Goal: Information Seeking & Learning: Learn about a topic

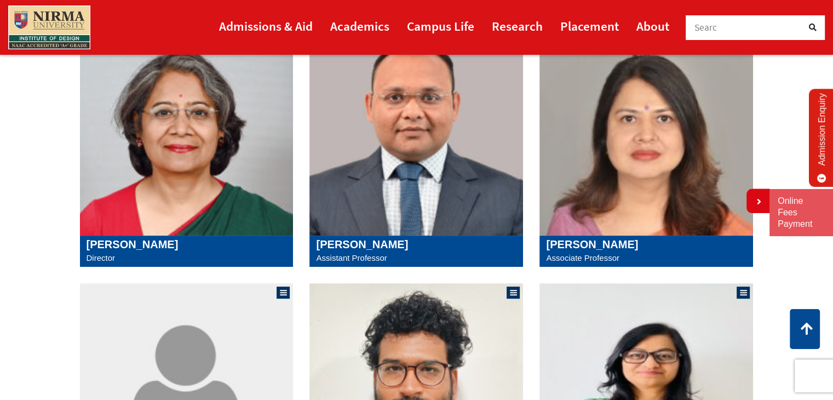
scroll to position [164, 0]
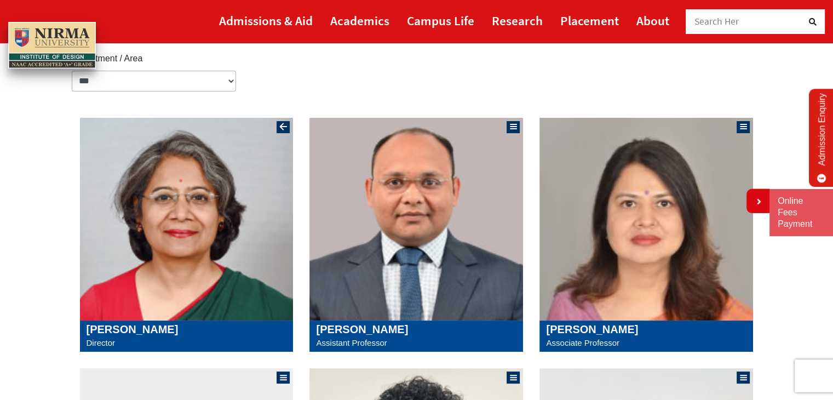
click at [202, 265] on img at bounding box center [187, 219] width 214 height 203
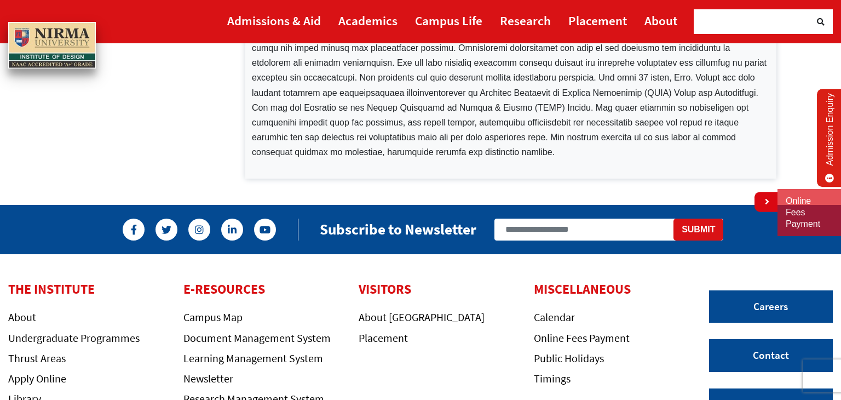
scroll to position [110, 0]
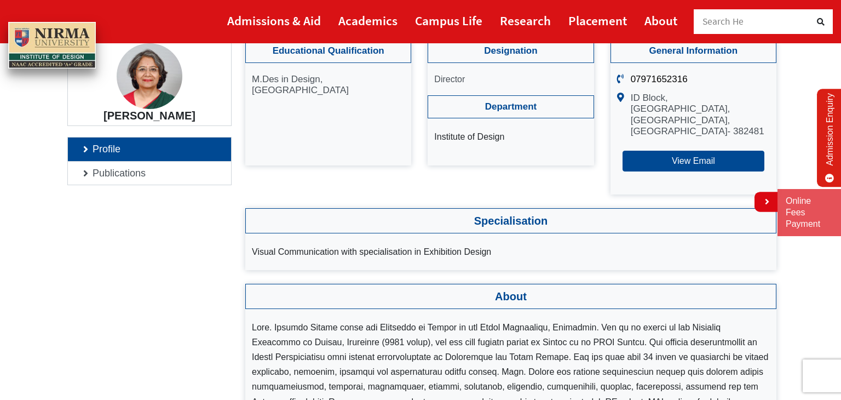
click at [158, 109] on h4 "[PERSON_NAME]" at bounding box center [149, 115] width 147 height 13
click at [165, 119] on h4 "[PERSON_NAME]" at bounding box center [149, 115] width 147 height 13
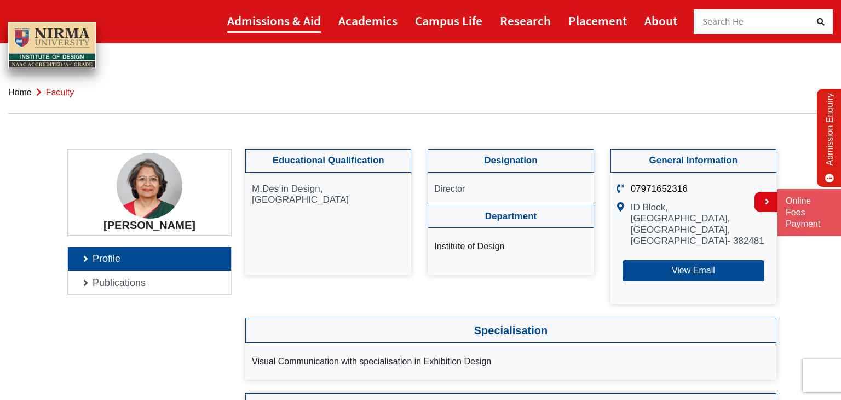
click at [253, 20] on link "Admissions & Aid" at bounding box center [274, 20] width 94 height 25
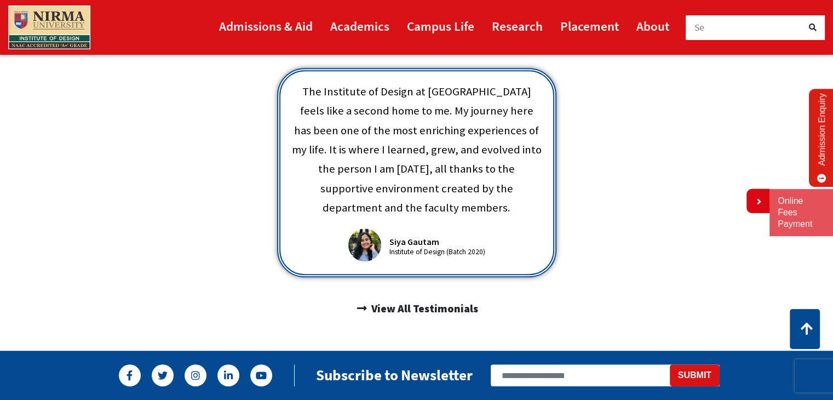
scroll to position [767, 0]
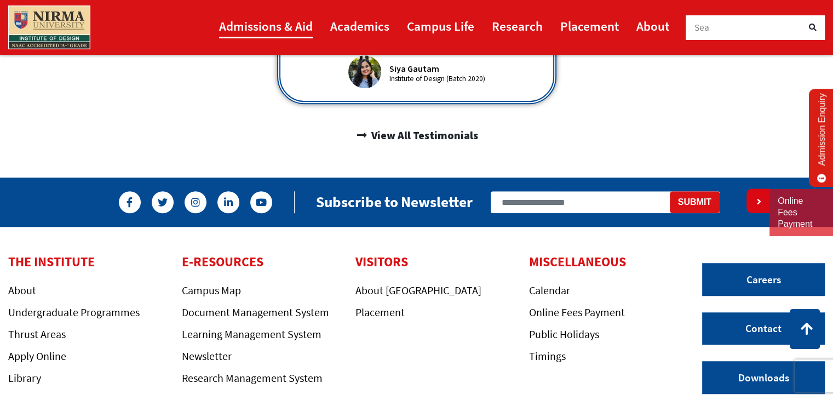
click at [271, 29] on link "Admissions & Aid" at bounding box center [266, 26] width 94 height 25
